Goal: Task Accomplishment & Management: Manage account settings

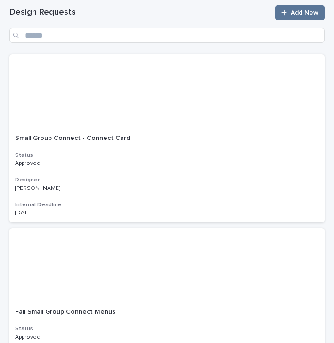
scroll to position [114, 0]
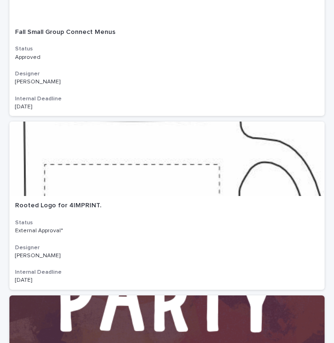
scroll to position [398, 0]
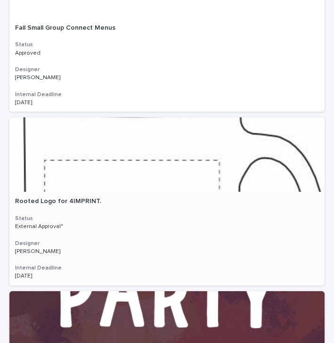
click at [165, 205] on div "Rooted Logo for 4IMPRINT. Rooted Logo for 4IMPRINT. Status External Approval* D…" at bounding box center [166, 239] width 315 height 94
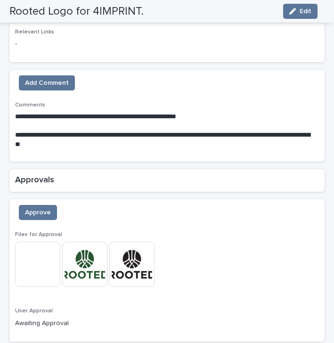
scroll to position [628, 0]
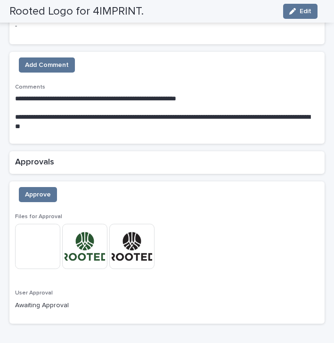
click at [130, 242] on img at bounding box center [131, 246] width 45 height 45
click at [130, 242] on body "**********" at bounding box center [167, 171] width 334 height 343
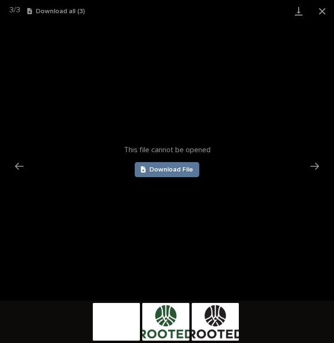
click at [217, 321] on img at bounding box center [215, 322] width 47 height 38
click at [162, 172] on span "Download File" at bounding box center [171, 169] width 44 height 7
click at [160, 175] on link "Download File" at bounding box center [167, 169] width 65 height 15
click at [162, 324] on img at bounding box center [165, 322] width 47 height 38
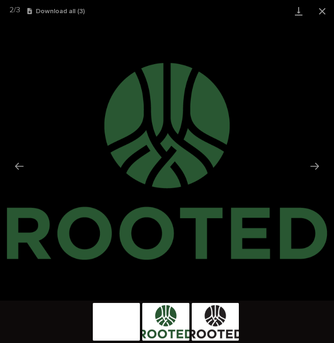
click at [162, 324] on img at bounding box center [165, 322] width 47 height 38
click at [67, 15] on div "2 / 3 Download all ( 3 )" at bounding box center [167, 11] width 334 height 22
click at [32, 12] on icon "button" at bounding box center [29, 11] width 5 height 6
click at [32, 14] on icon "button" at bounding box center [29, 11] width 5 height 6
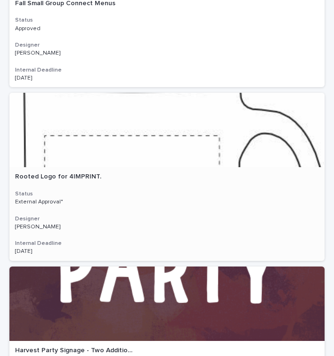
scroll to position [421, 0]
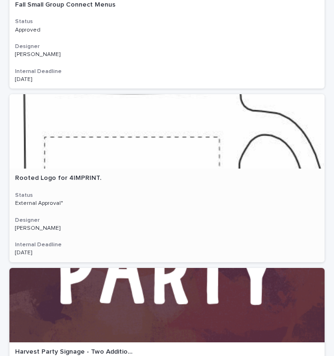
click at [214, 181] on div "Rooted Logo for 4IMPRINT. Rooted Logo for 4IMPRINT. Status External Approval* D…" at bounding box center [166, 216] width 315 height 94
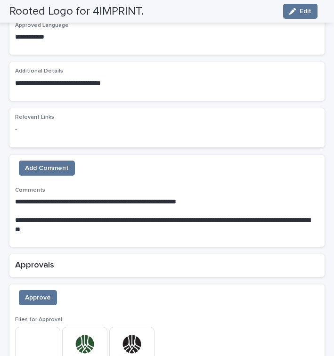
scroll to position [526, 0]
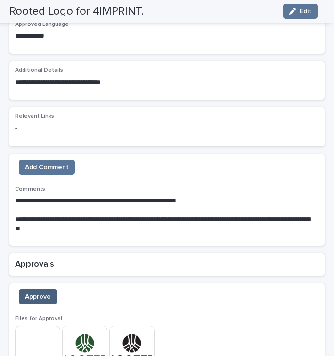
click at [42, 292] on span "Approve" at bounding box center [38, 296] width 26 height 9
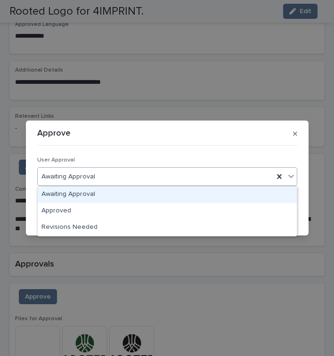
click at [292, 176] on icon at bounding box center [291, 176] width 6 height 3
click at [293, 178] on icon at bounding box center [291, 176] width 9 height 9
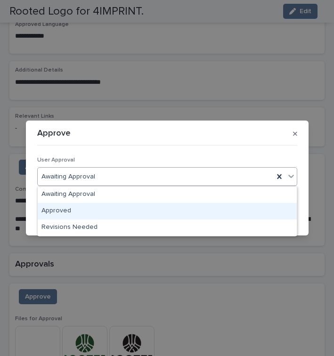
click at [71, 209] on div "Approved" at bounding box center [167, 211] width 259 height 16
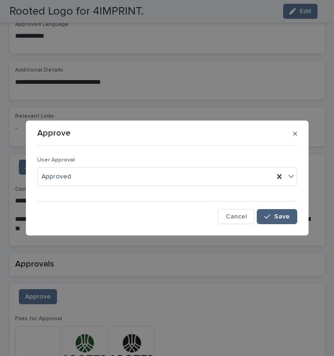
click at [276, 212] on button "Save" at bounding box center [277, 216] width 40 height 15
